Goal: Task Accomplishment & Management: Use online tool/utility

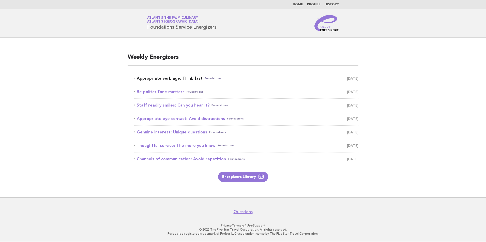
click at [156, 79] on link "Appropriate verbiage: Think fast Foundations [DATE]" at bounding box center [246, 78] width 225 height 7
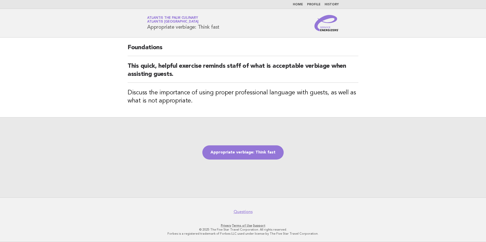
click at [250, 142] on div "Appropriate verbiage: Think fast" at bounding box center [243, 157] width 486 height 80
click at [247, 159] on link "Appropriate verbiage: Think fast" at bounding box center [242, 153] width 81 height 14
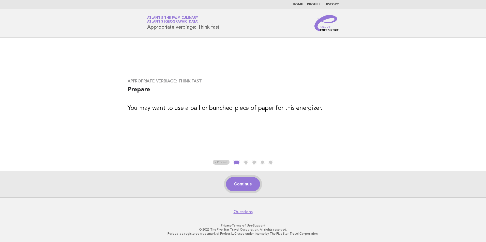
click at [254, 189] on button "Continue" at bounding box center [243, 184] width 34 height 14
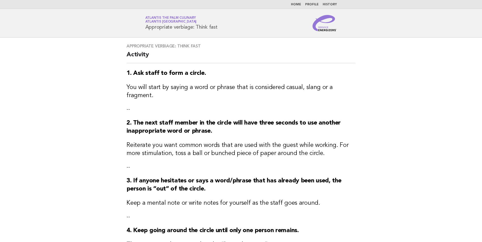
click at [254, 189] on div "Appropriate verbiage: Think fast Activity 1. Ask staff to form a circle. You wi…" at bounding box center [240, 204] width 241 height 333
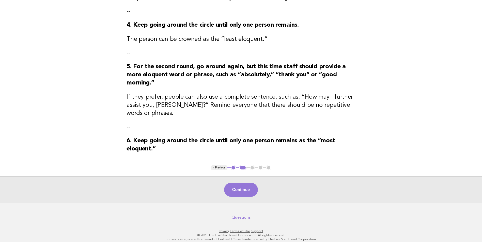
click at [254, 189] on button "Continue" at bounding box center [241, 190] width 34 height 14
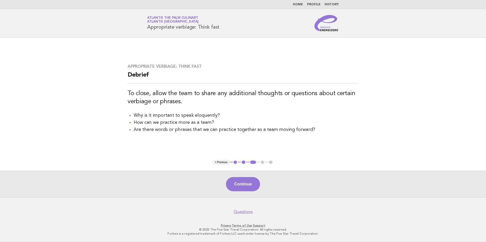
click at [254, 189] on button "Continue" at bounding box center [243, 184] width 34 height 14
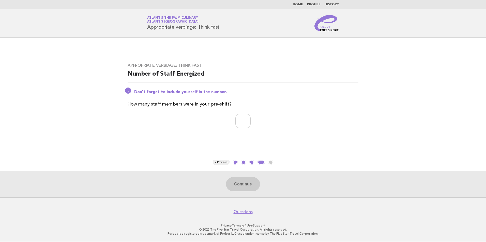
click at [245, 111] on div "Appropriate verbiage: Think fast Number of Staff Energized Don't forget to incl…" at bounding box center [242, 99] width 243 height 84
click at [245, 113] on div "Appropriate verbiage: Think fast Number of Staff Energized Don't forget to incl…" at bounding box center [242, 99] width 243 height 84
click at [245, 118] on input "number" at bounding box center [242, 121] width 15 height 14
type input "**"
click at [235, 188] on button "Continue" at bounding box center [243, 184] width 34 height 14
